Goal: Check status: Check status

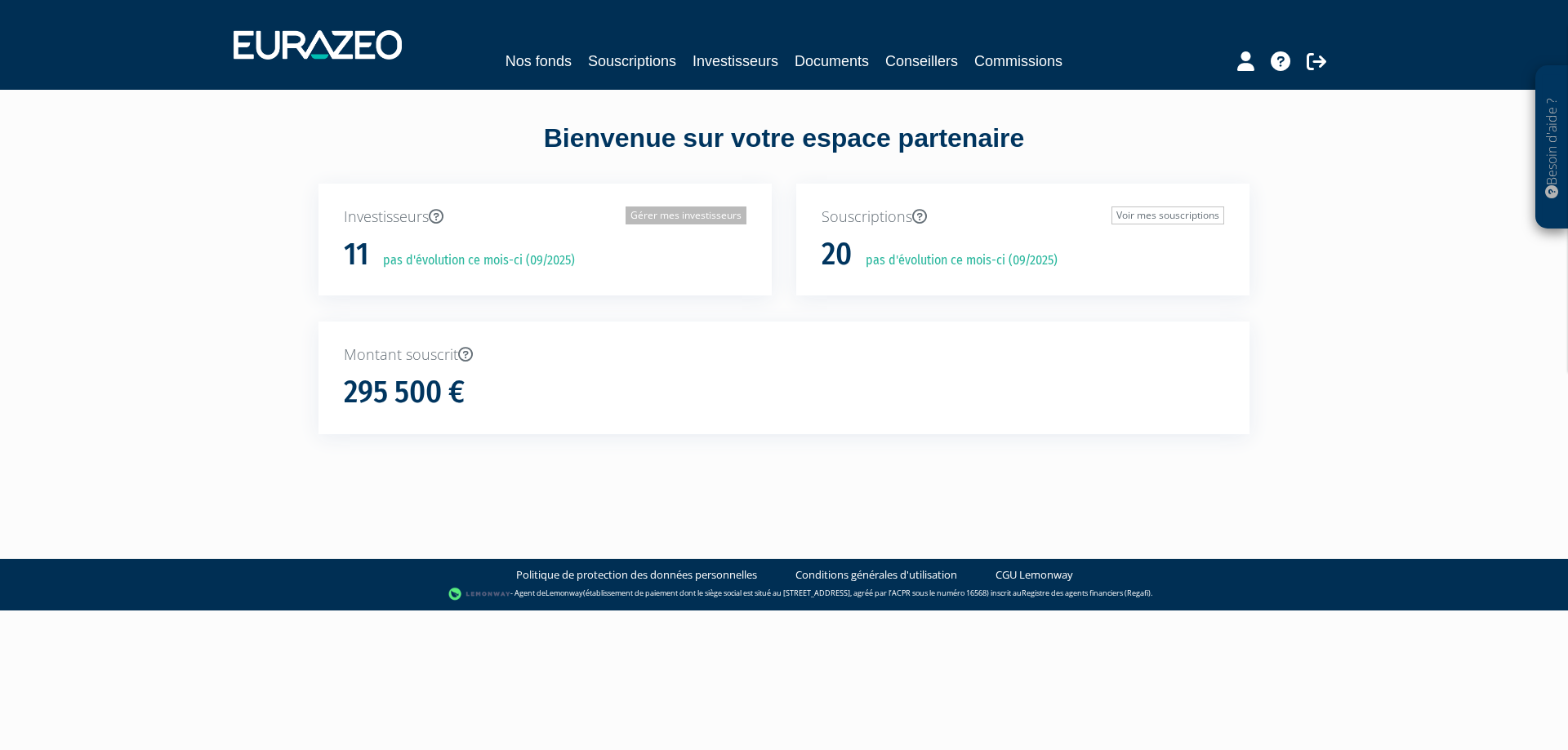
click at [659, 215] on link "Gérer mes investisseurs" at bounding box center [686, 215] width 121 height 18
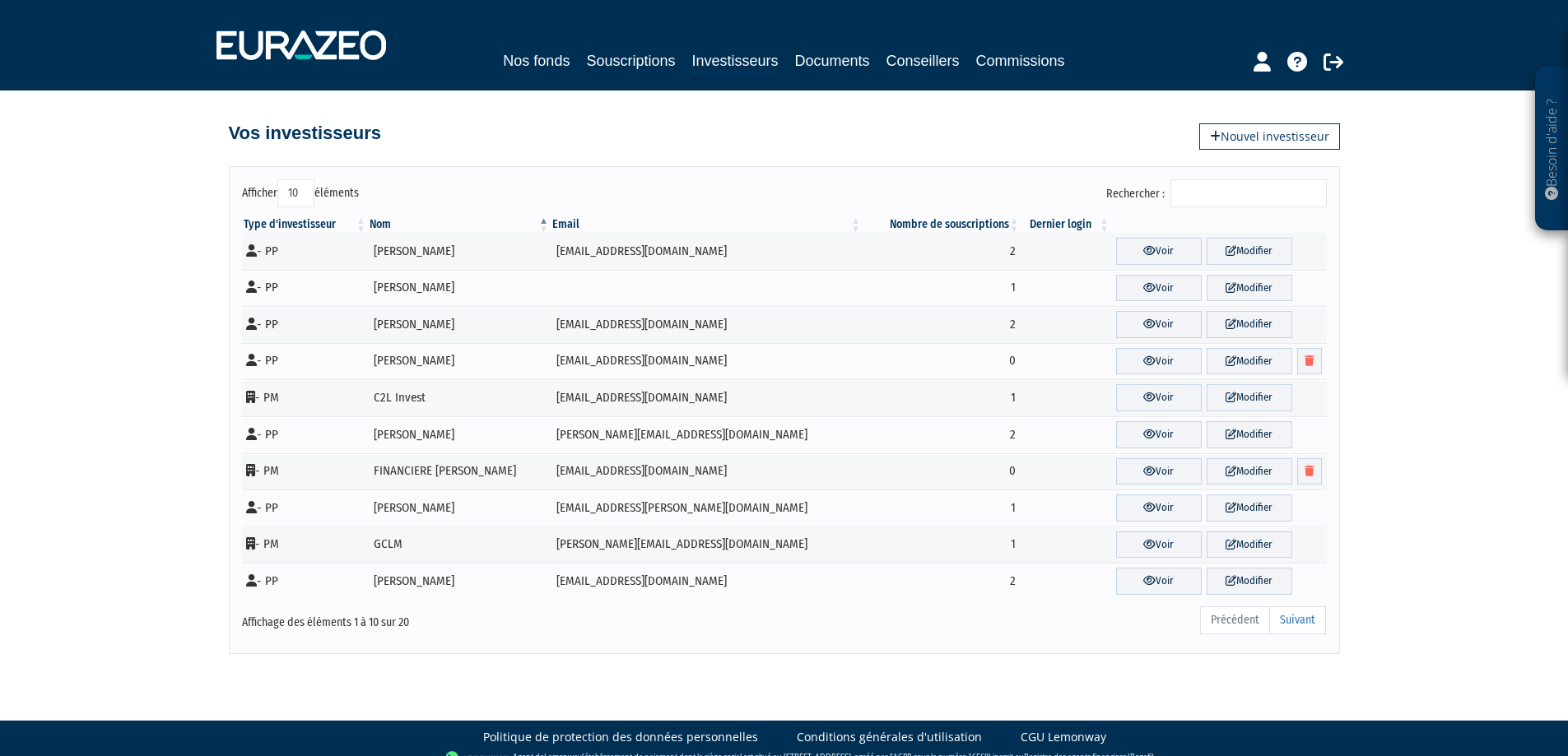
click at [1237, 183] on input "Rechercher :" at bounding box center [1248, 194] width 156 height 28
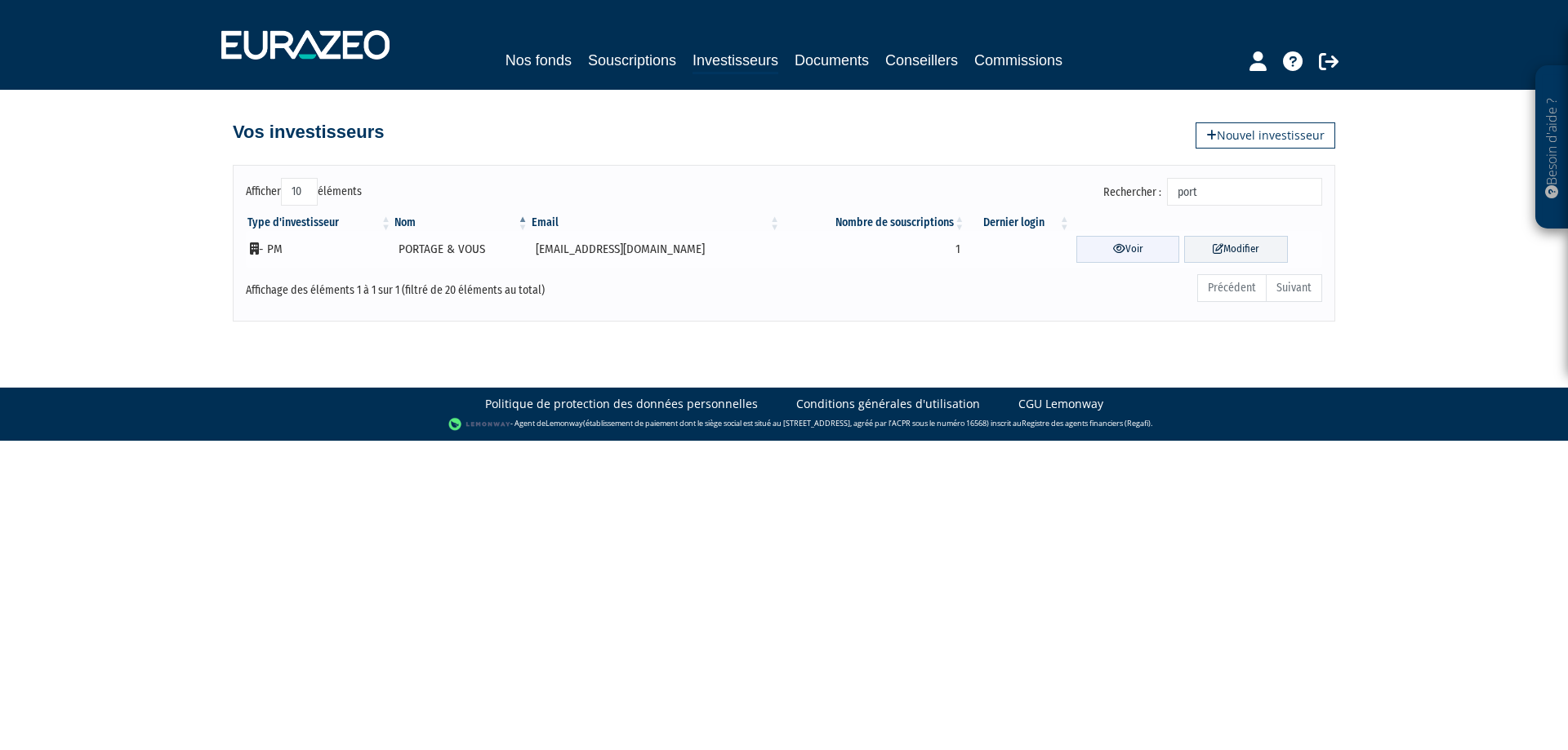
type input "port"
click at [1160, 250] on link "Voir" at bounding box center [1127, 249] width 104 height 27
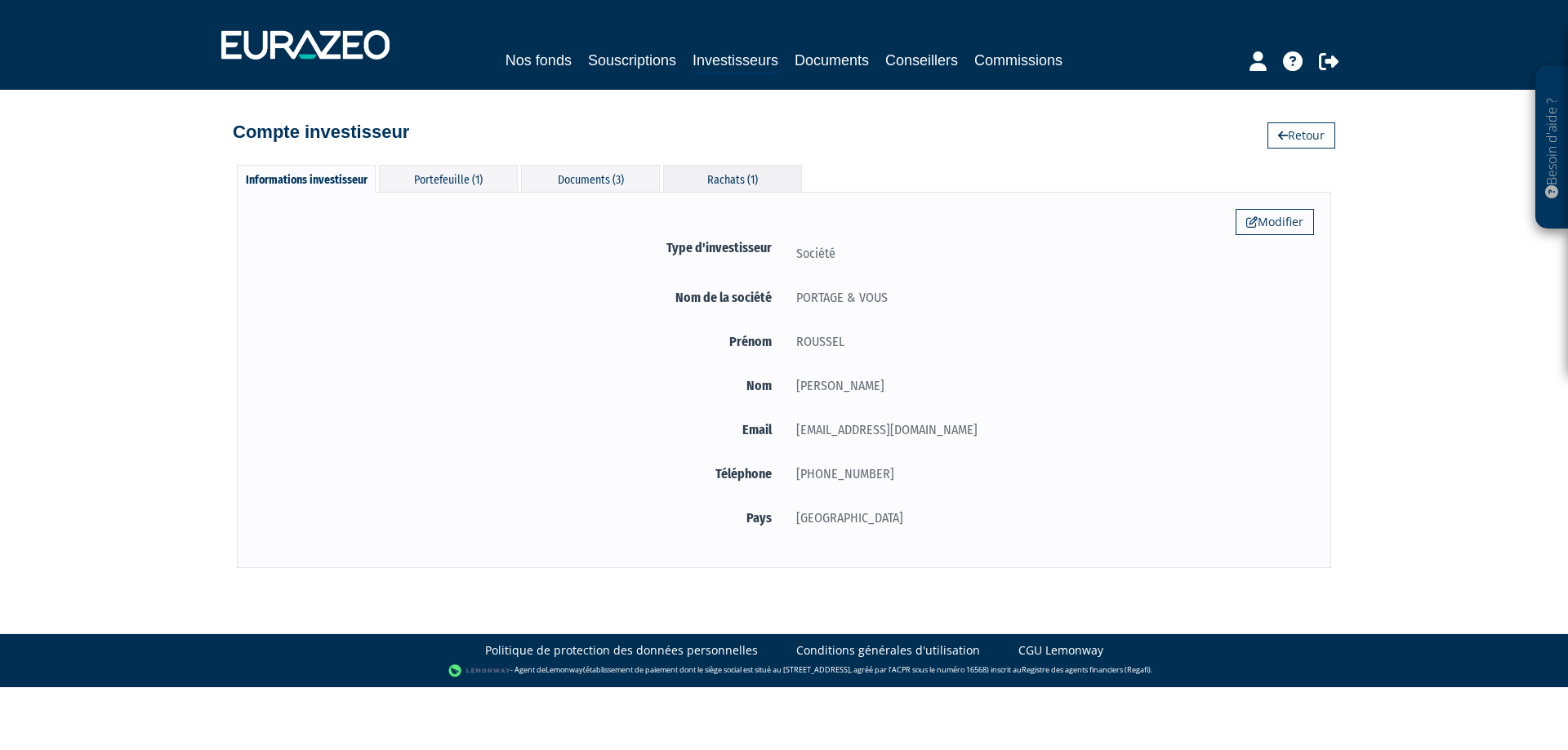
click at [709, 185] on div "Rachats (1)" at bounding box center [732, 178] width 139 height 27
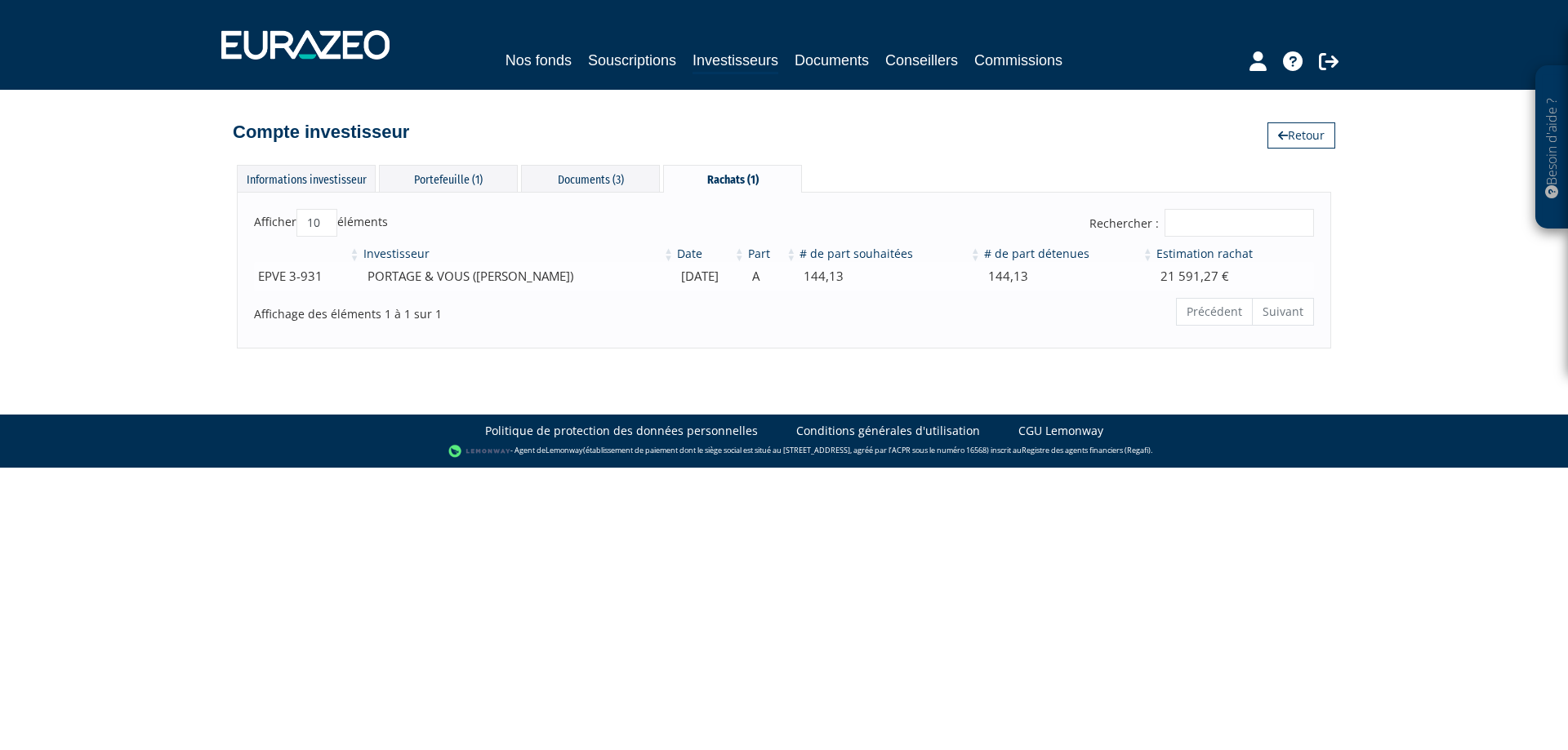
drag, startPoint x: 660, startPoint y: 272, endPoint x: 719, endPoint y: 273, distance: 59.0
click at [719, 273] on td "25/07/2025" at bounding box center [711, 276] width 71 height 29
click at [741, 312] on div "Précédent Suivant" at bounding box center [1010, 314] width 608 height 35
click at [539, 178] on div "Documents (3)" at bounding box center [591, 178] width 139 height 27
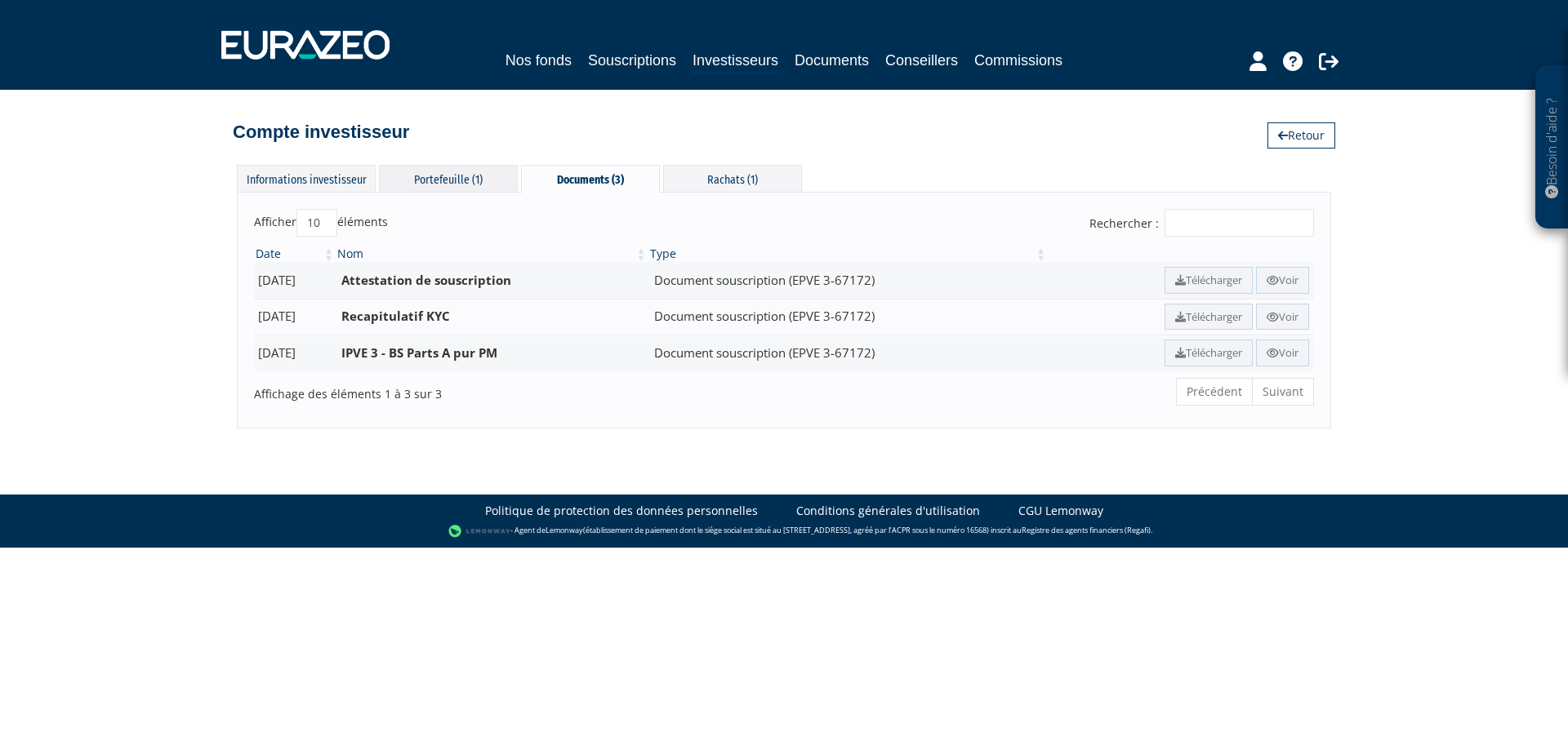
click at [459, 179] on div "Portefeuille (1)" at bounding box center [448, 178] width 139 height 27
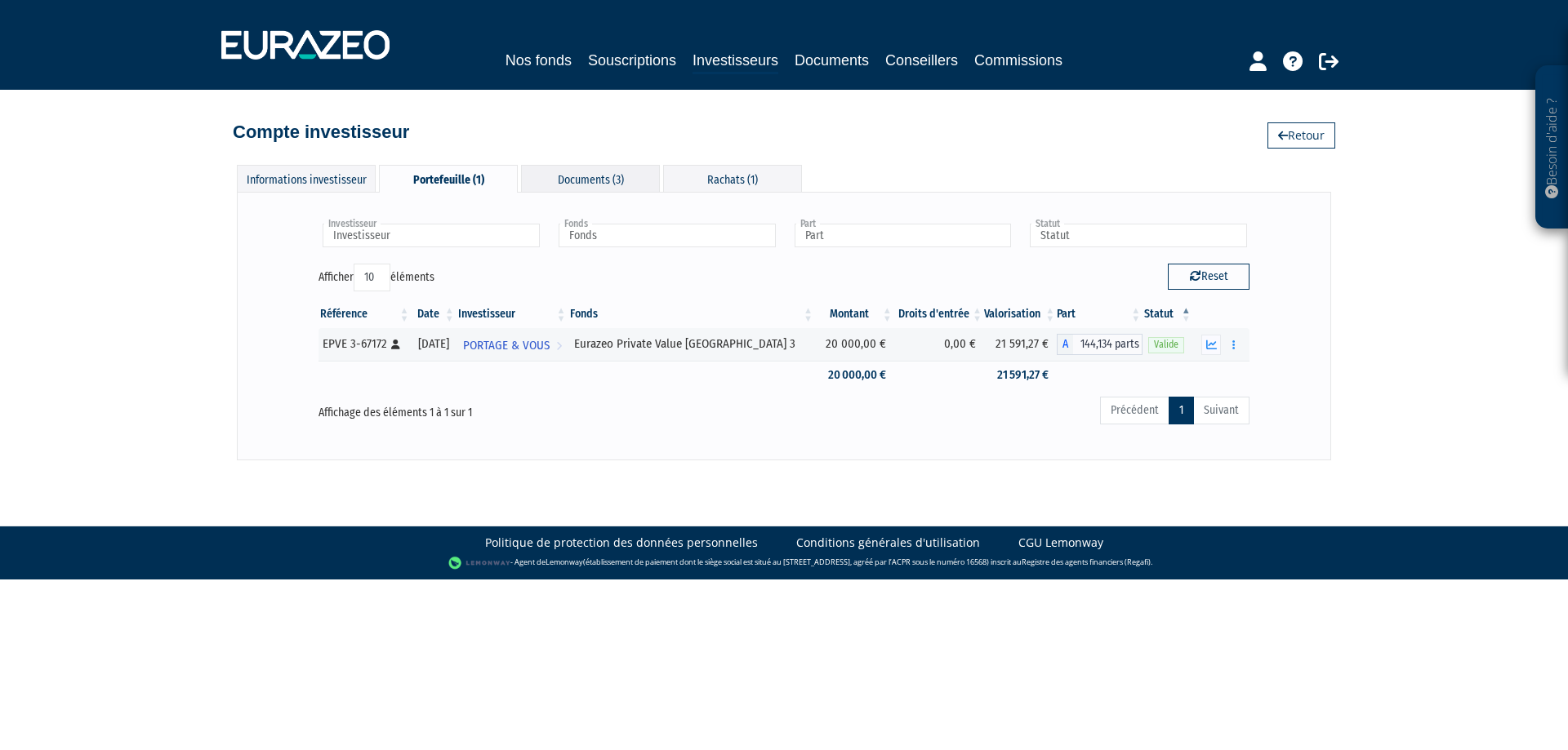
click at [613, 178] on div "Documents (3)" at bounding box center [591, 178] width 139 height 27
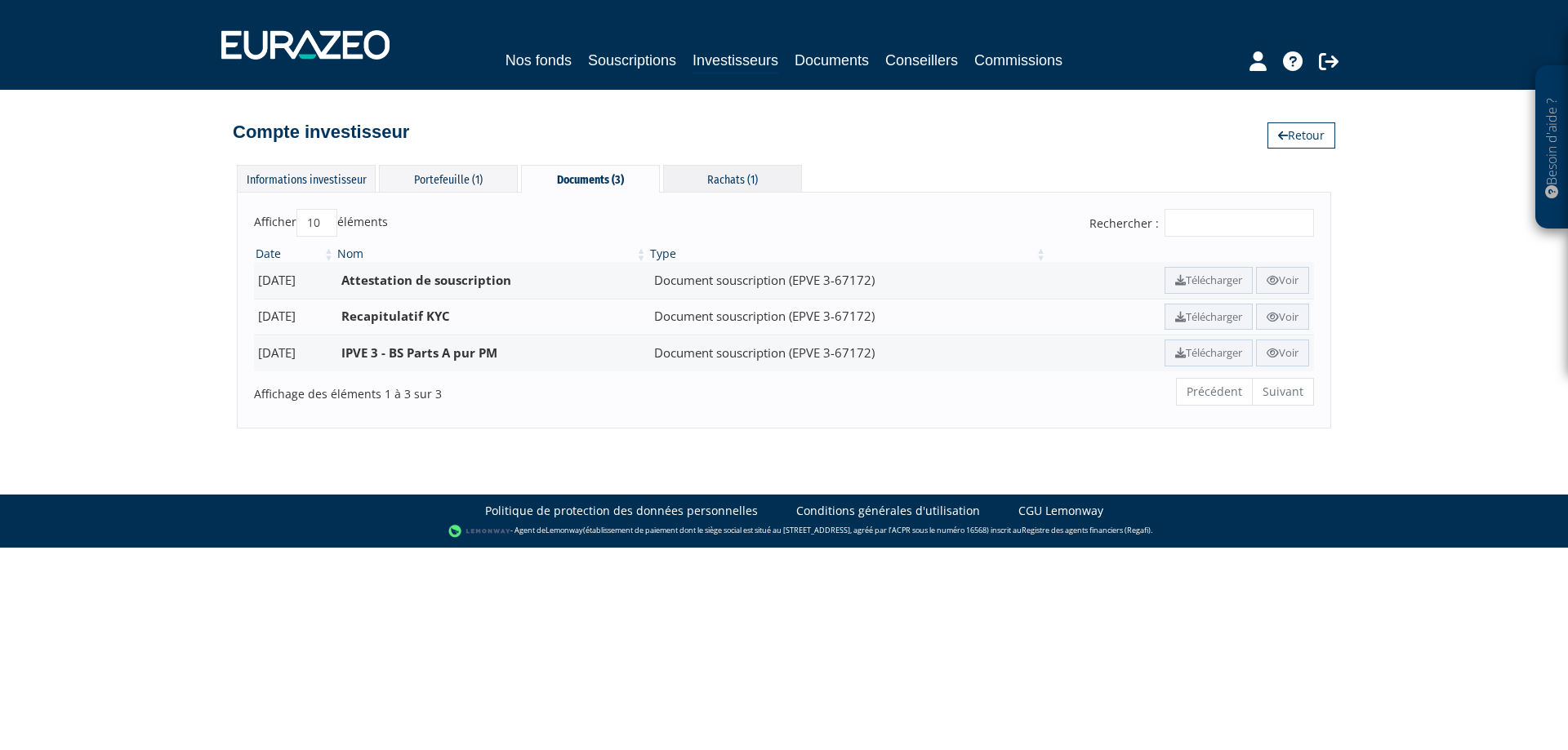
click at [733, 179] on div "Rachats (1)" at bounding box center [732, 178] width 139 height 27
